Goal: Transaction & Acquisition: Download file/media

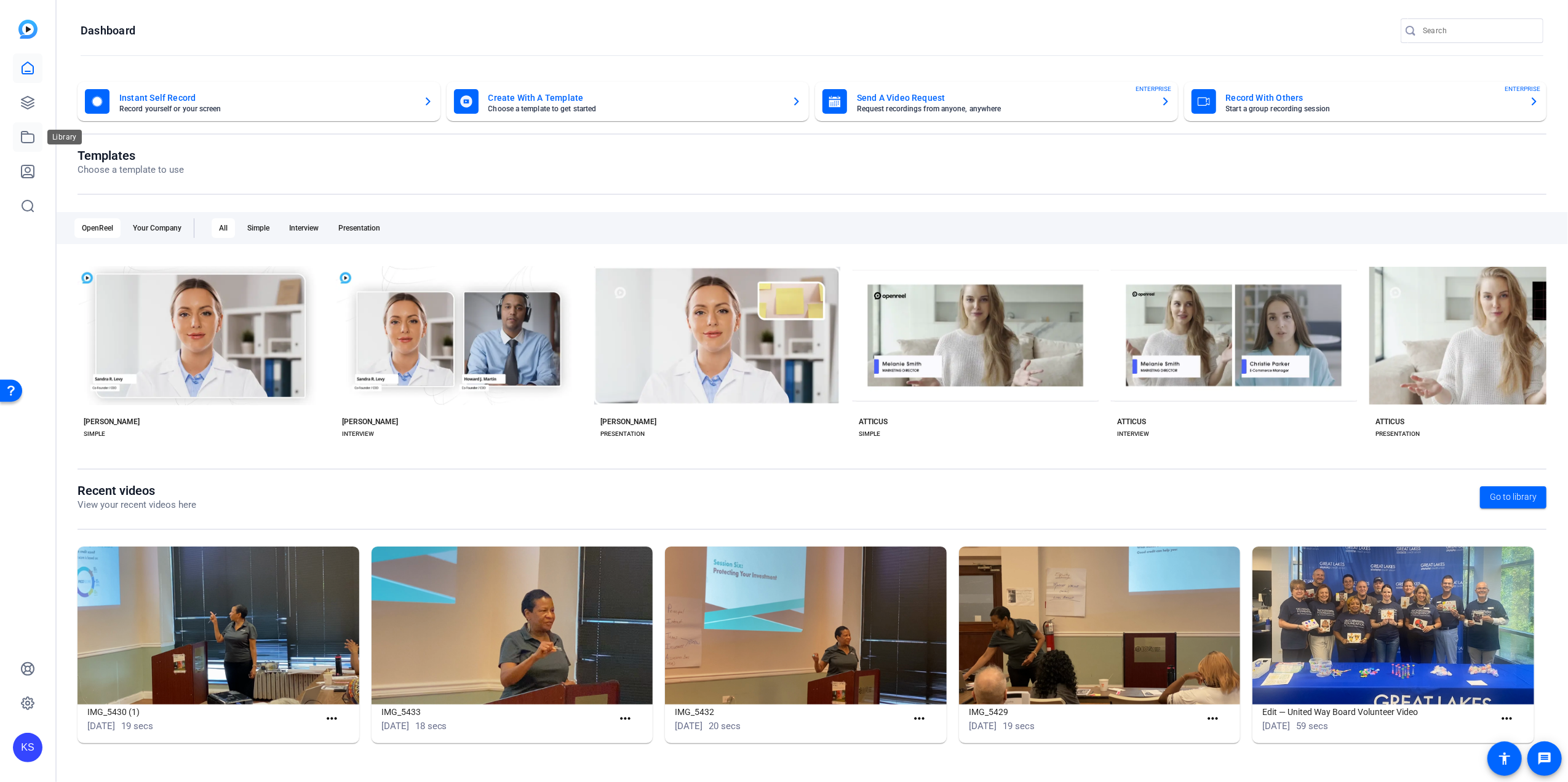
click at [21, 132] on icon at bounding box center [27, 137] width 12 height 11
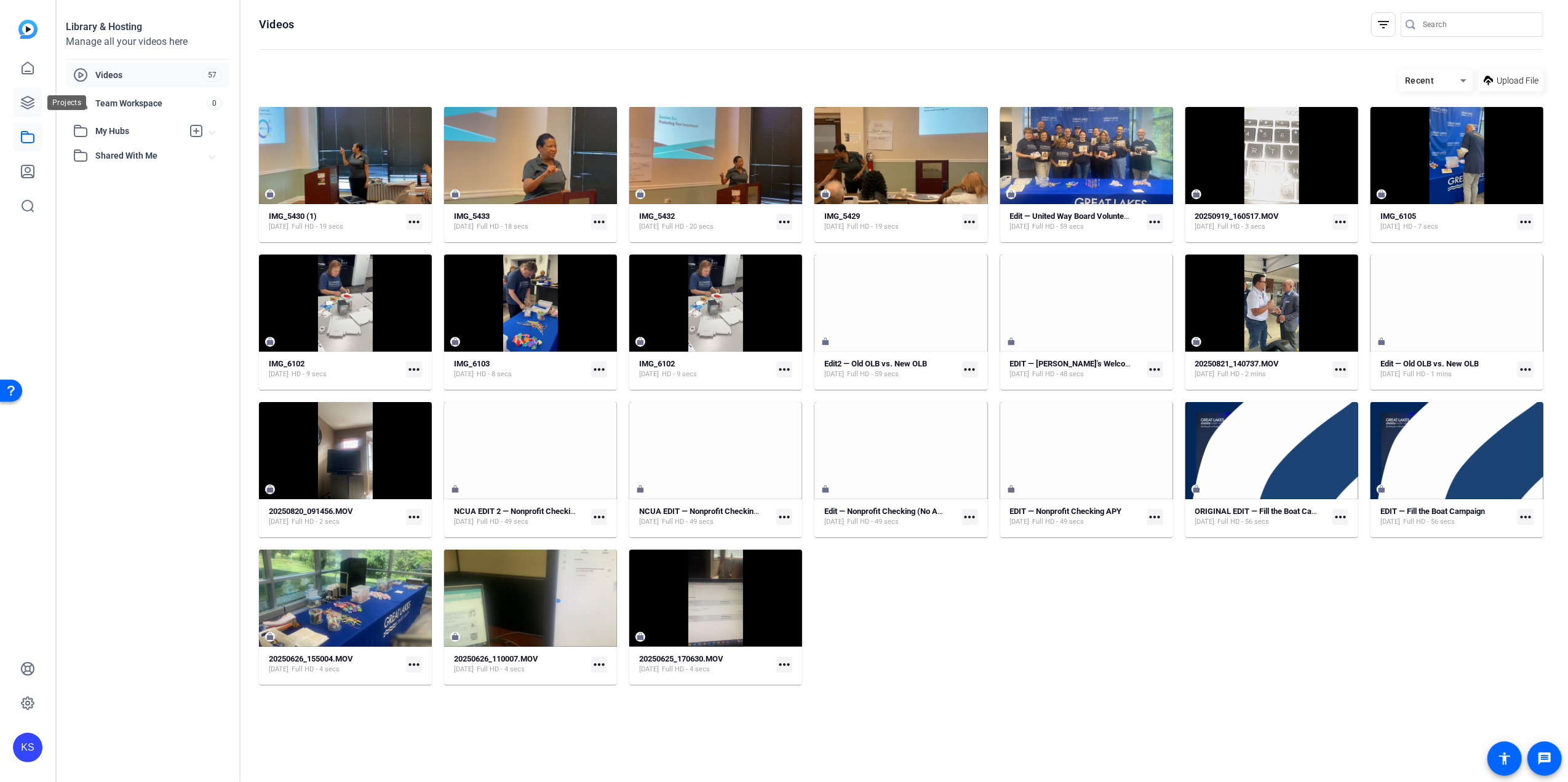
click at [25, 103] on icon at bounding box center [27, 102] width 15 height 15
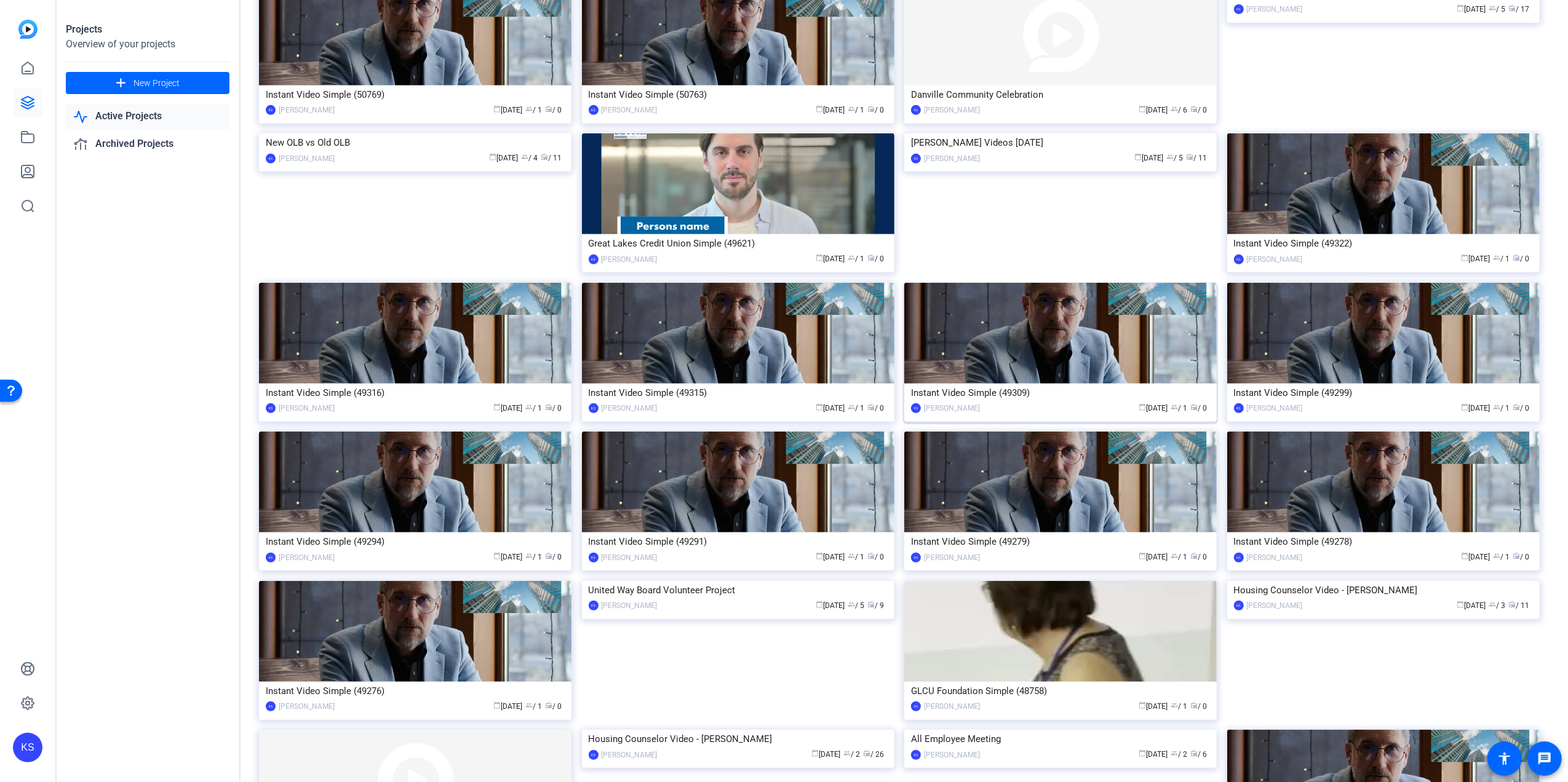
scroll to position [593, 0]
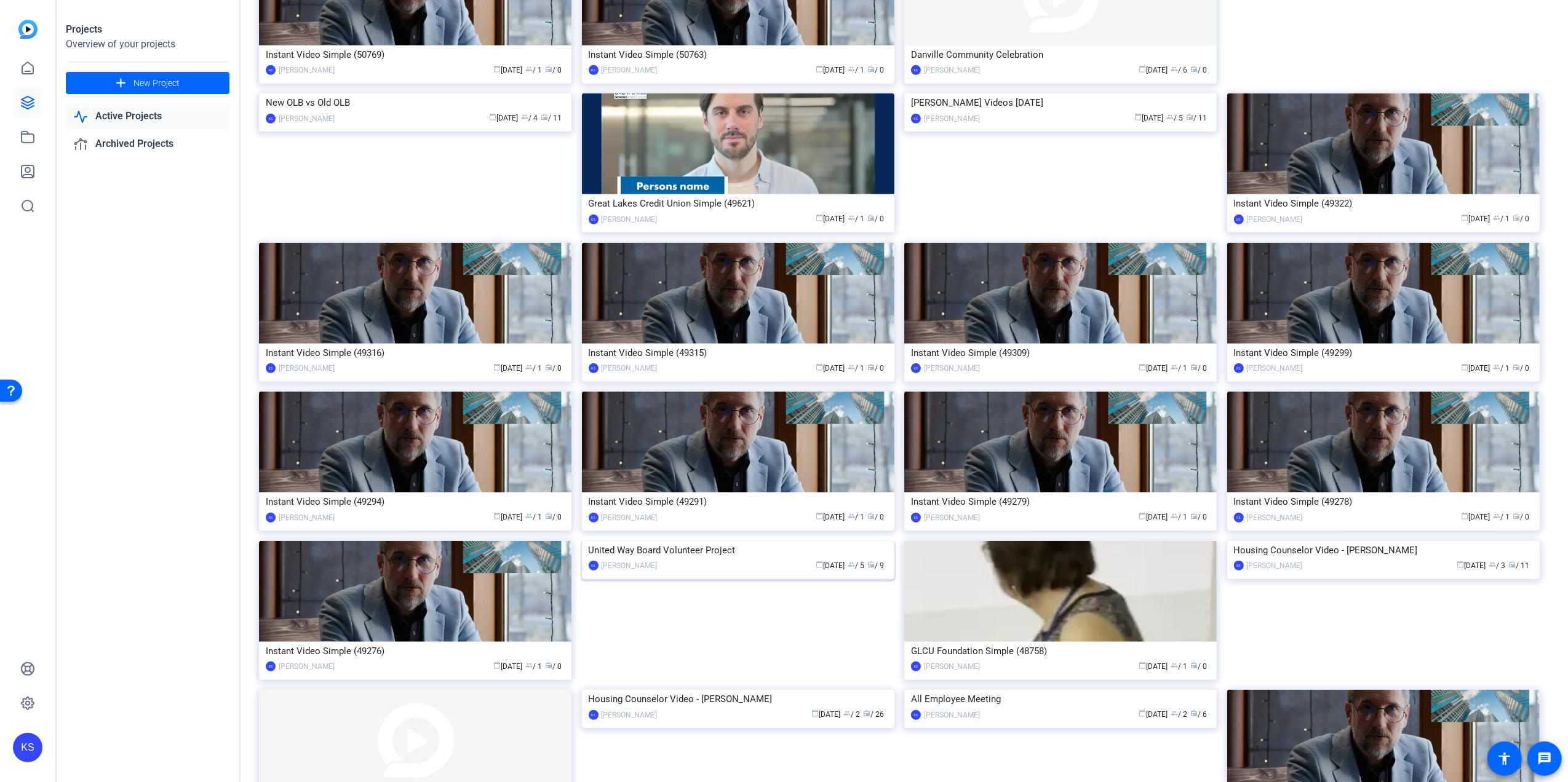
click at [704, 541] on img at bounding box center [738, 541] width 312 height 0
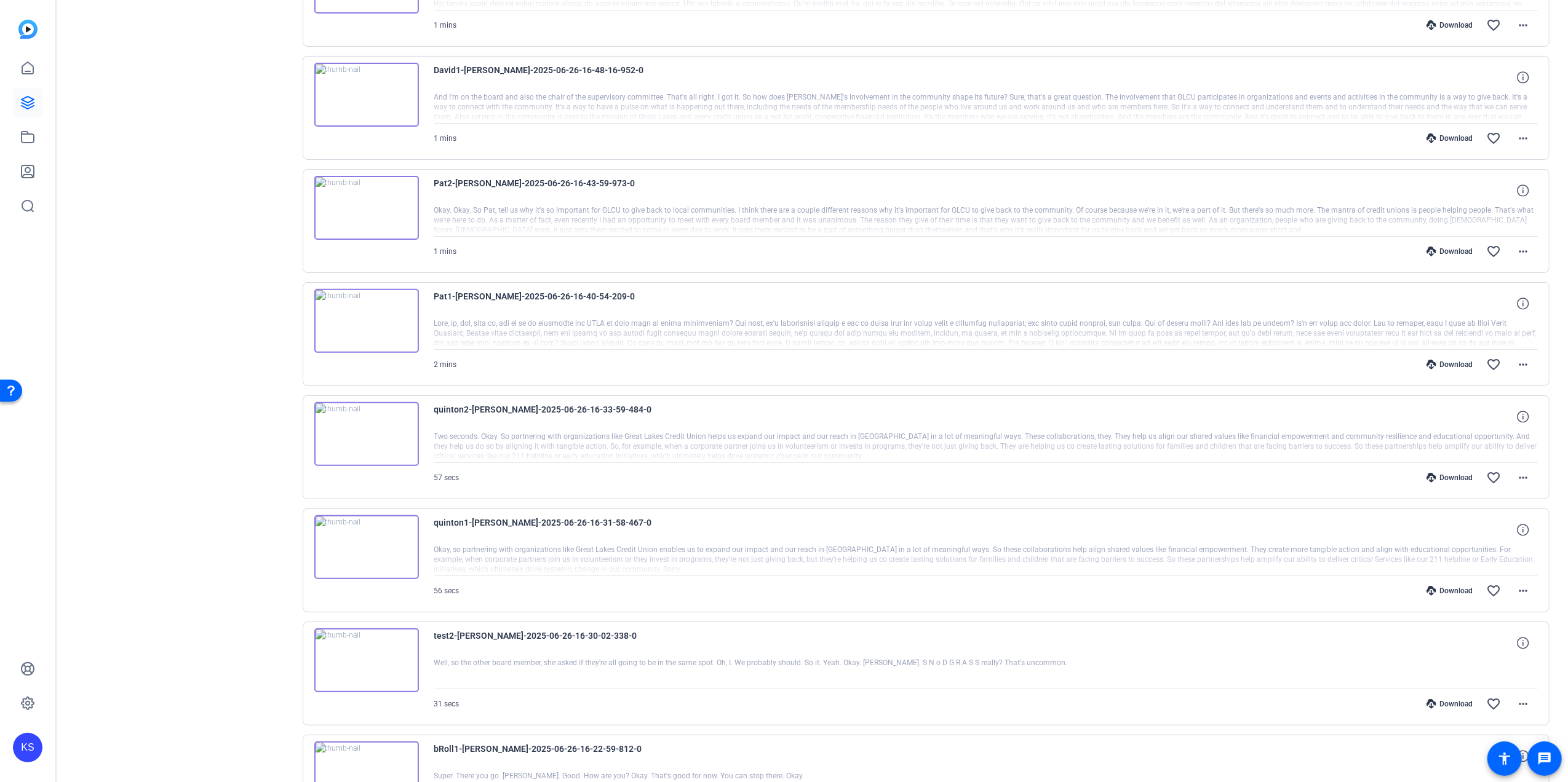
scroll to position [0, 0]
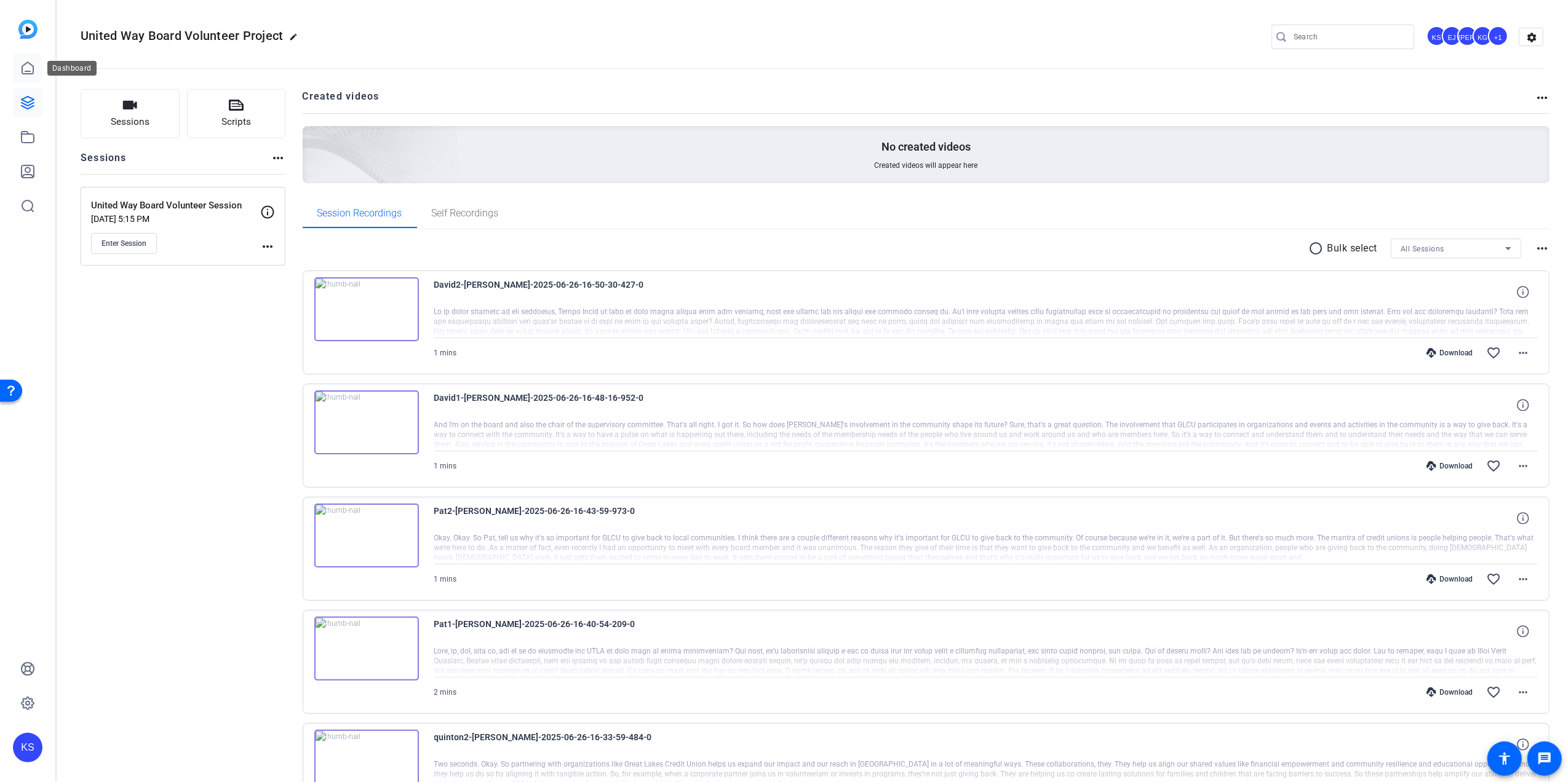
click at [27, 63] on icon at bounding box center [27, 68] width 11 height 12
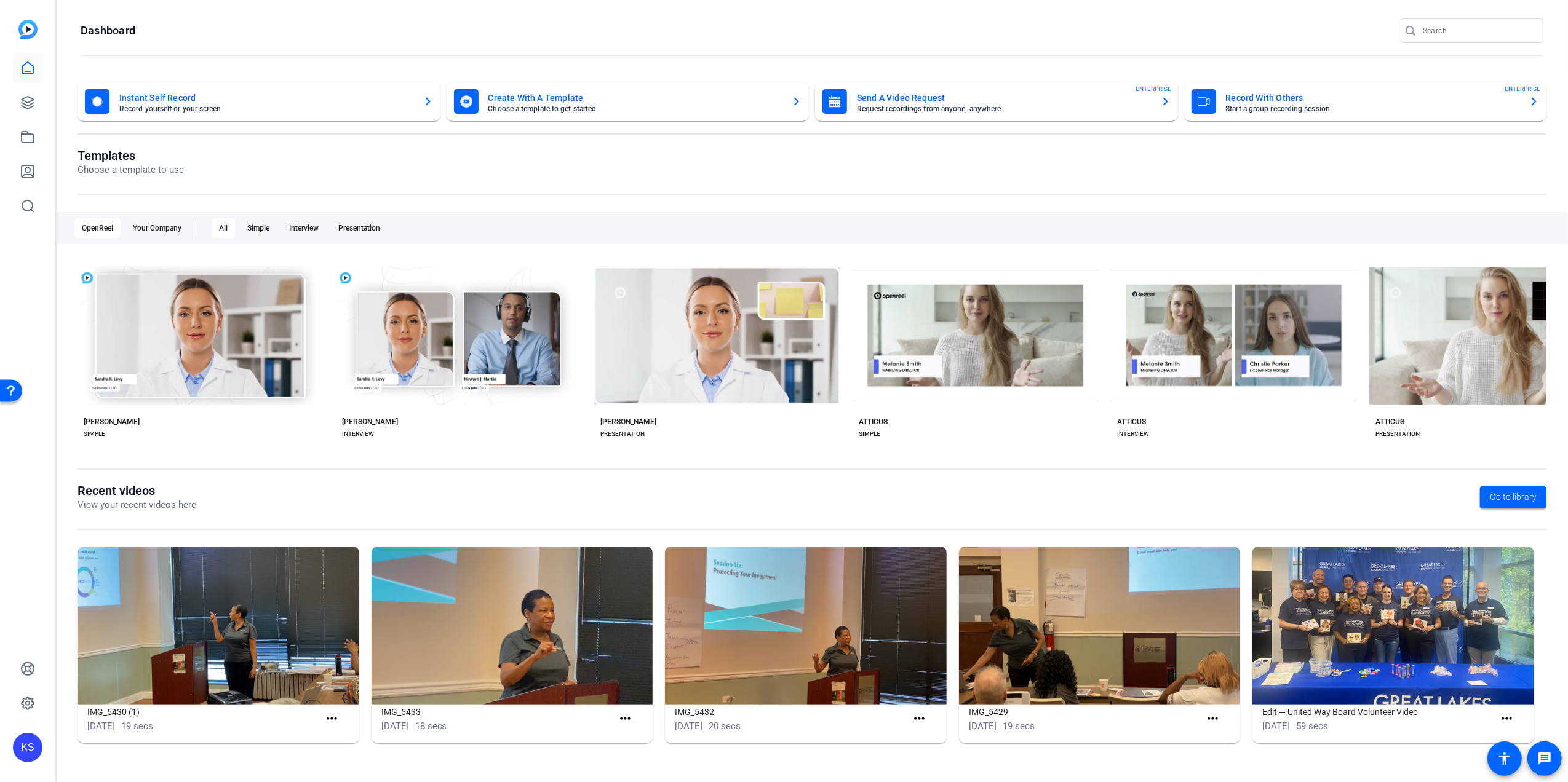
click at [1420, 650] on img at bounding box center [1393, 626] width 282 height 158
click at [1385, 640] on img at bounding box center [1393, 626] width 282 height 158
click at [1344, 659] on img at bounding box center [1393, 626] width 282 height 158
click at [1514, 498] on span "Go to library" at bounding box center [1513, 497] width 47 height 13
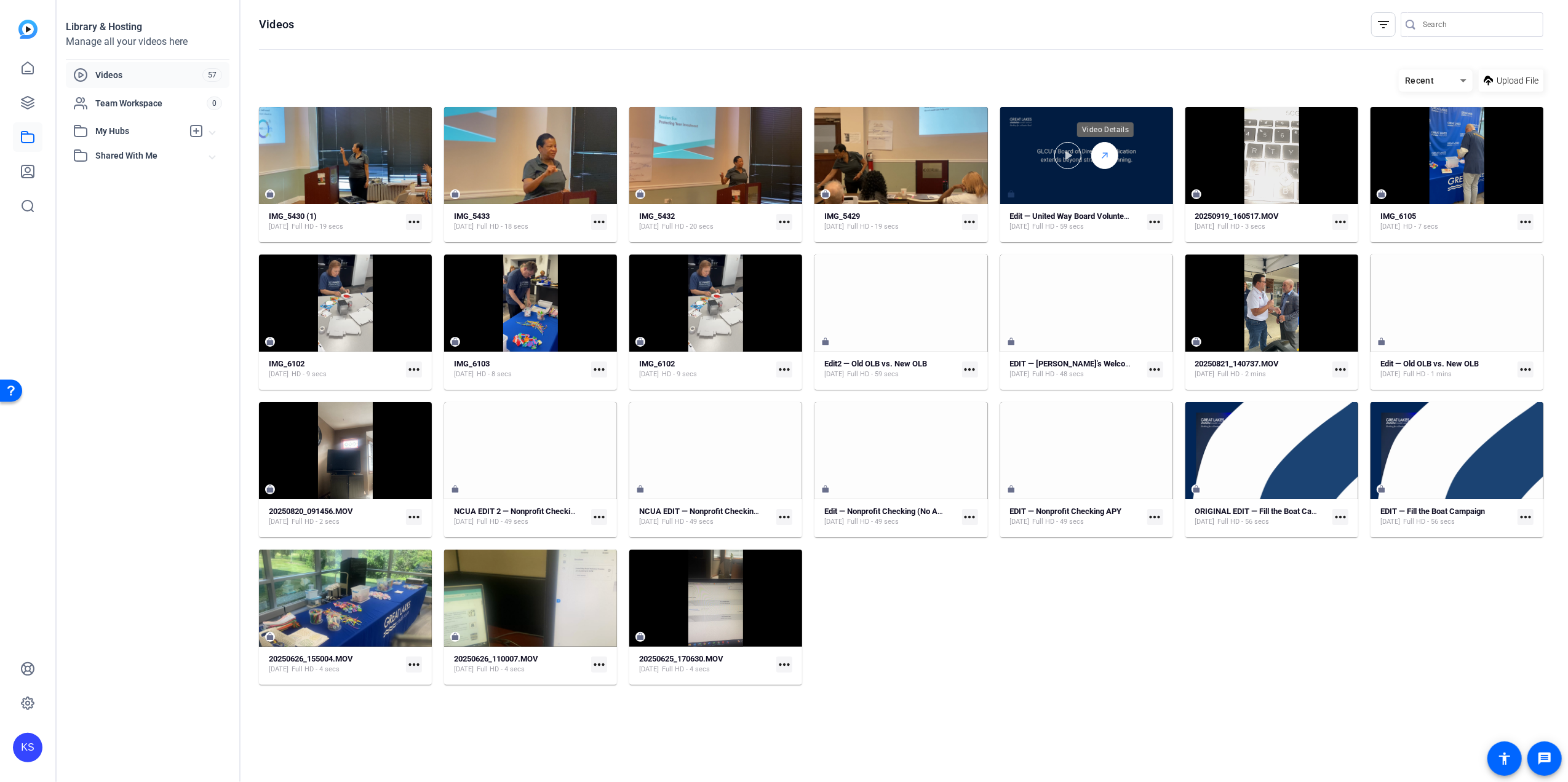
click at [1107, 156] on polyline at bounding box center [1105, 155] width 5 height 5
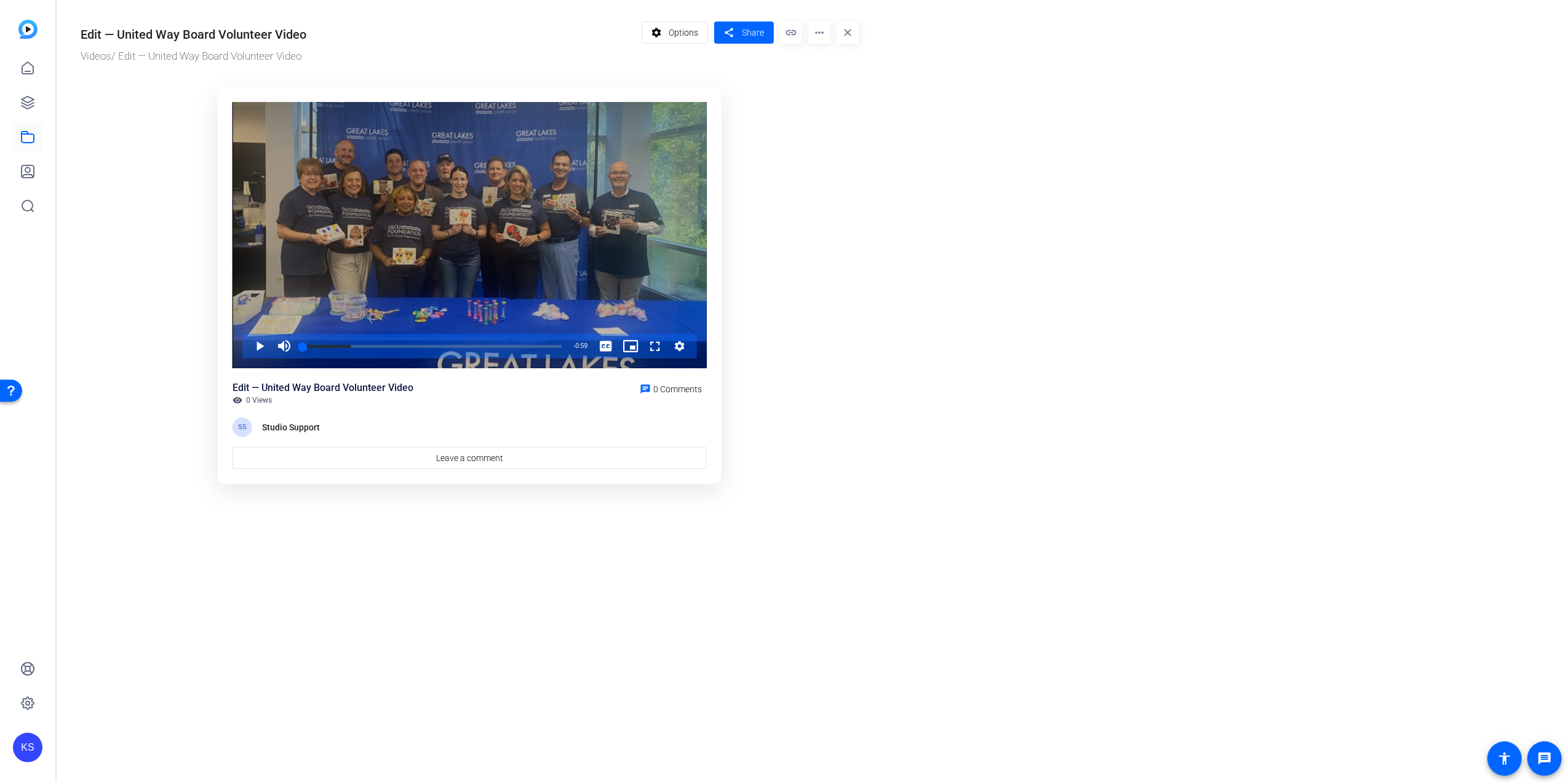
click at [402, 271] on div "Video Player" at bounding box center [470, 236] width 474 height 267
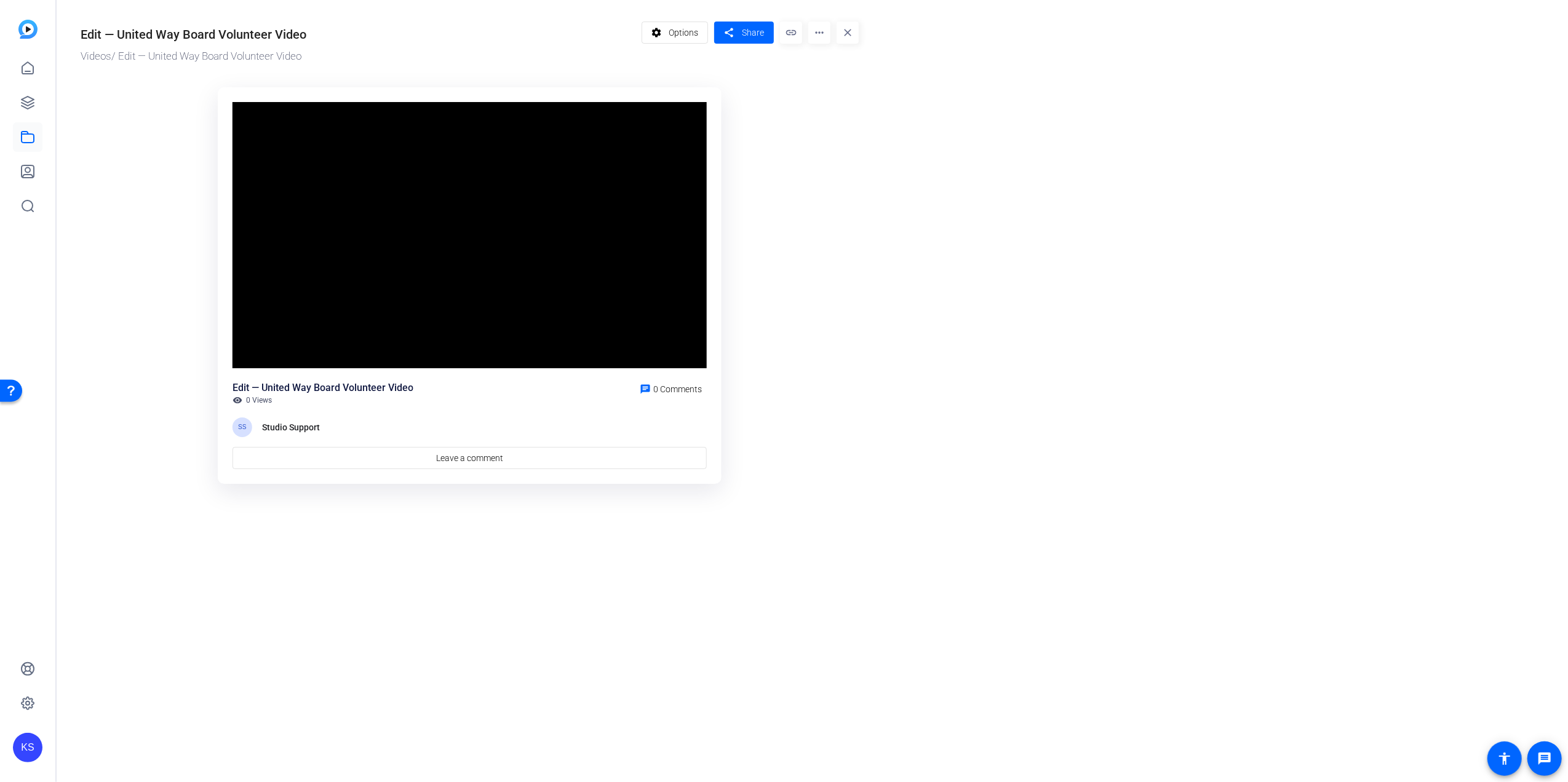
click at [817, 32] on mat-icon "more_horiz" at bounding box center [819, 32] width 22 height 22
click at [837, 84] on span "Download" at bounding box center [843, 86] width 49 height 15
